Goal: Find contact information: Find contact information

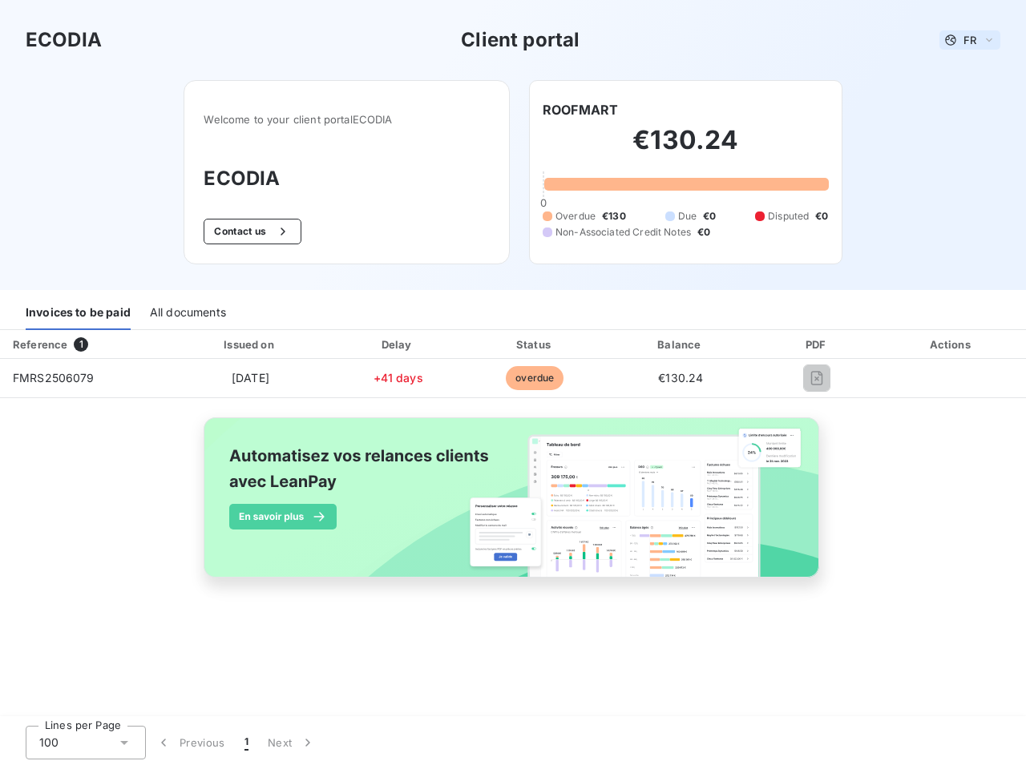
click at [970, 40] on span "FR" at bounding box center [969, 40] width 13 height 13
click at [250, 232] on button "Contact us" at bounding box center [252, 232] width 97 height 26
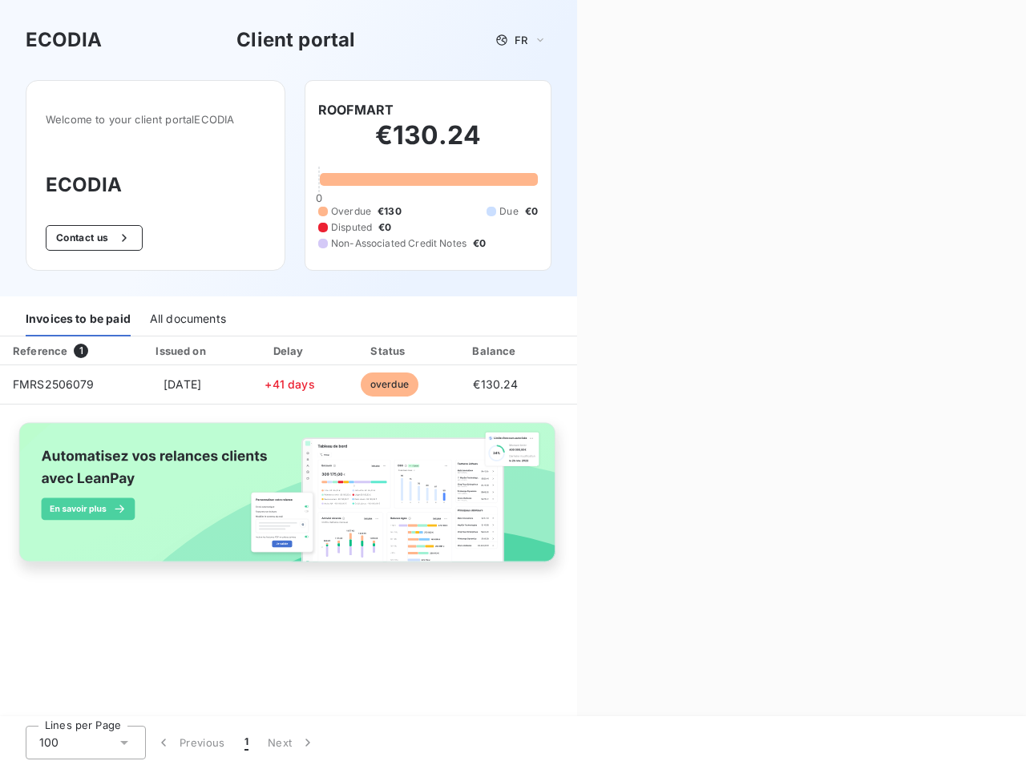
click at [580, 110] on div "Contact us Fill out the form below, and a member of our team will get back to y…" at bounding box center [801, 384] width 449 height 769
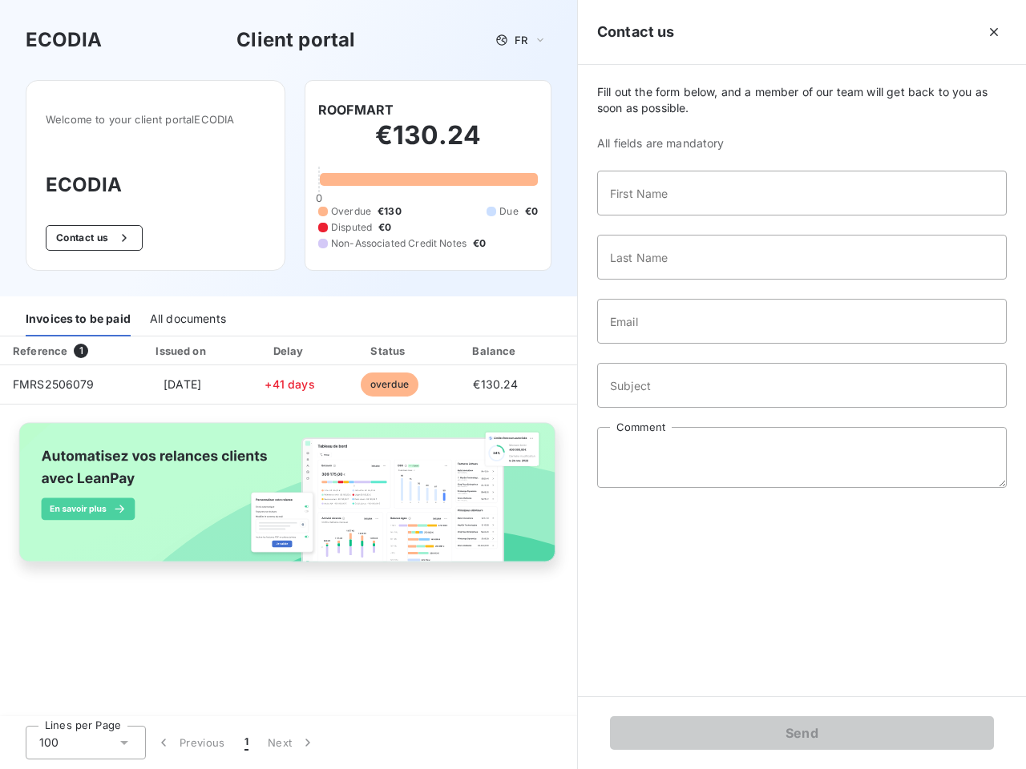
click at [78, 313] on div "Invoices to be paid" at bounding box center [78, 320] width 105 height 34
click at [187, 313] on div "All documents" at bounding box center [188, 320] width 76 height 34
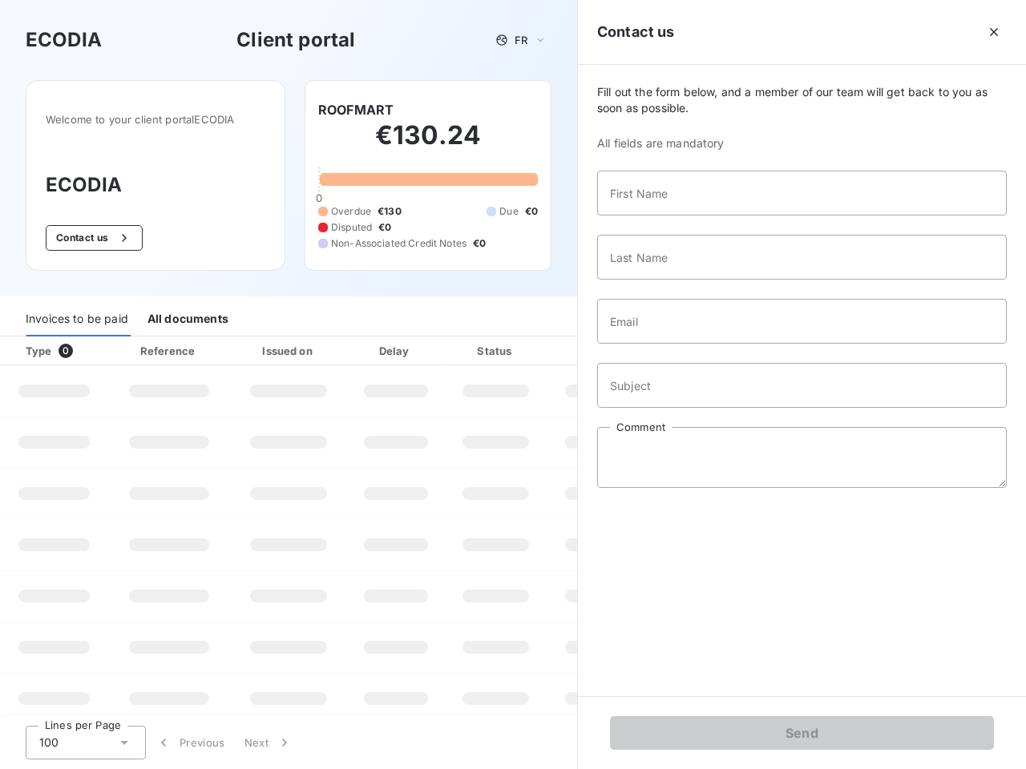
click at [84, 345] on div "Type 0" at bounding box center [60, 351] width 89 height 16
click at [249, 345] on div "Issued on" at bounding box center [288, 351] width 111 height 16
click at [398, 345] on div "Delay" at bounding box center [395, 351] width 91 height 16
click at [535, 345] on div at bounding box center [535, 351] width 16 height 16
click at [680, 345] on div "Fill out the form below, and a member of our team will get back to you as soon …" at bounding box center [802, 381] width 448 height 632
